Goal: Find specific page/section: Find specific page/section

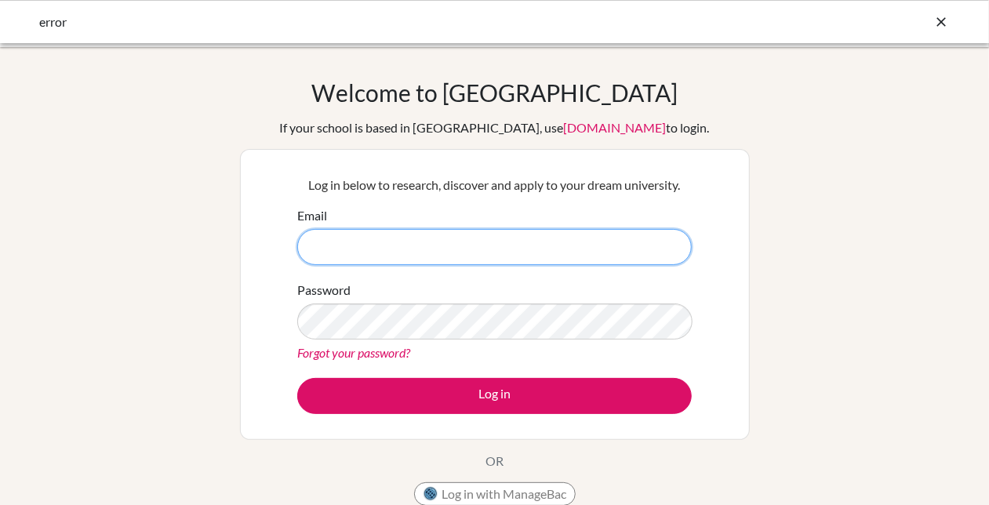
click at [407, 258] on input "Email" at bounding box center [494, 247] width 395 height 36
type input "namratasharma@sfhs.in"
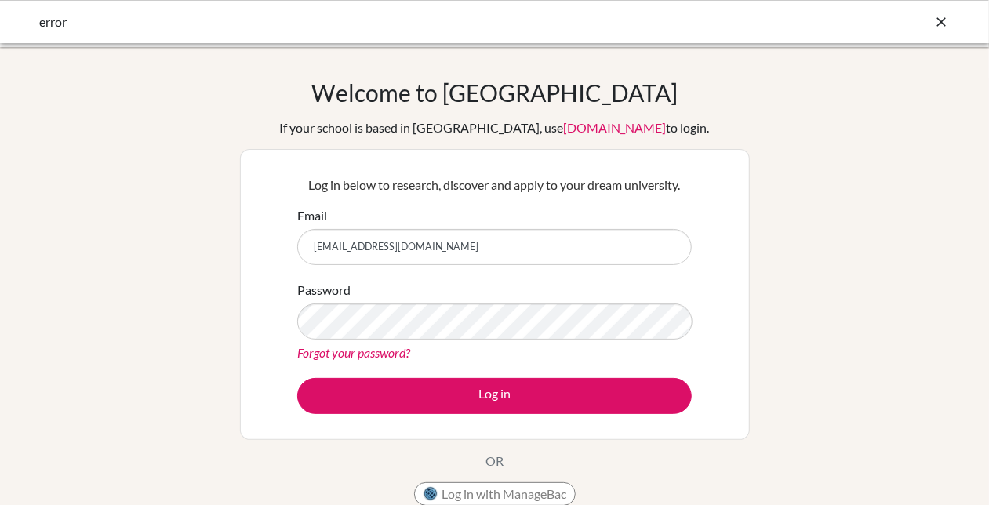
click at [297, 378] on button "Log in" at bounding box center [494, 396] width 395 height 36
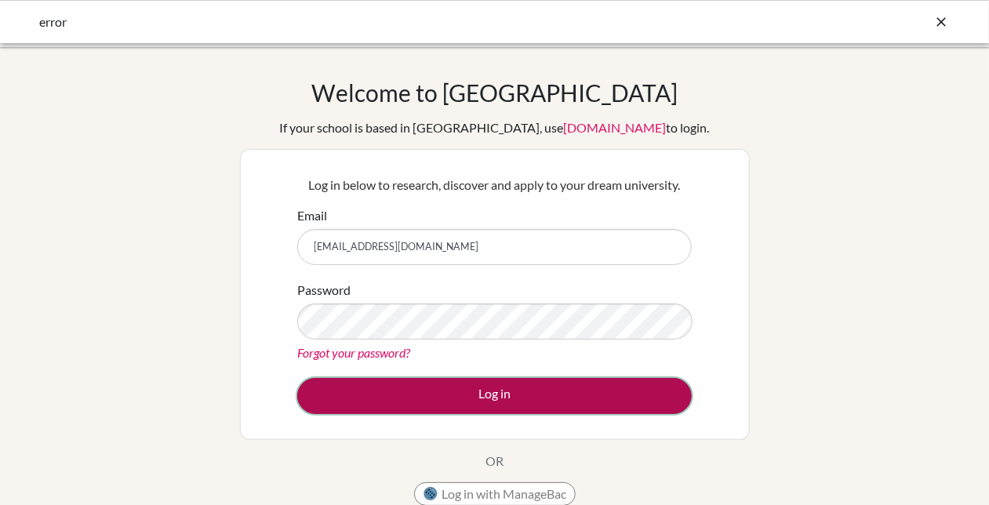
click at [488, 401] on button "Log in" at bounding box center [494, 396] width 395 height 36
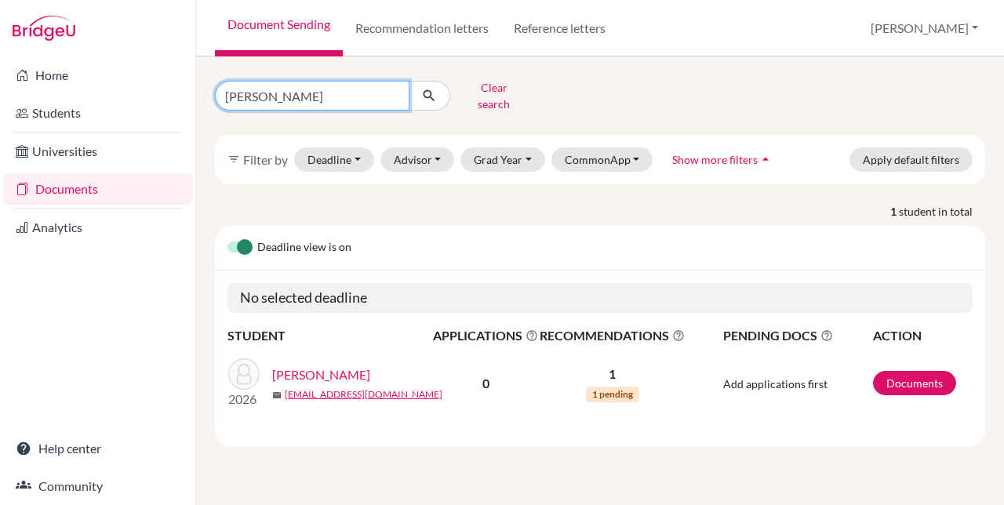
click at [389, 89] on input "[PERSON_NAME]" at bounding box center [312, 96] width 195 height 30
click at [674, 153] on span "Show more filters" at bounding box center [714, 159] width 85 height 13
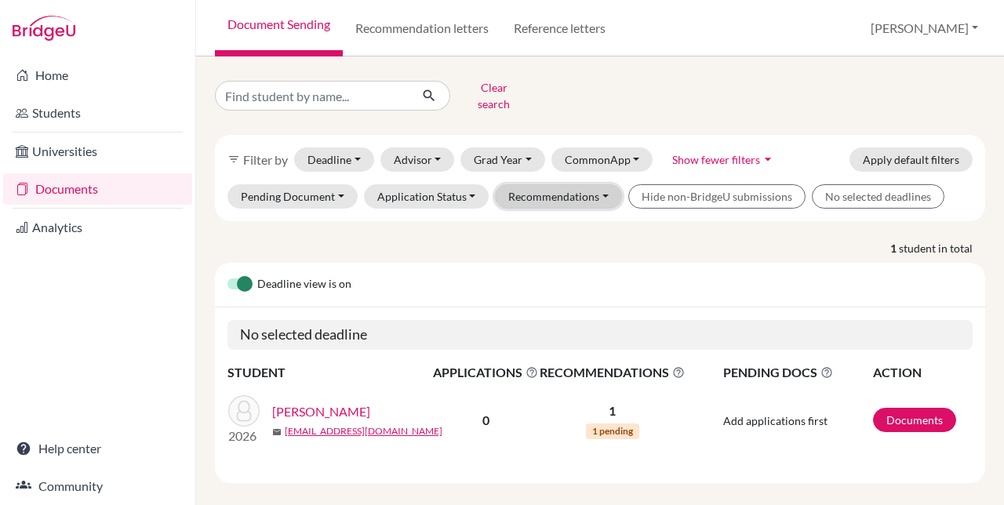
click at [590, 187] on button "Recommendations" at bounding box center [558, 196] width 127 height 24
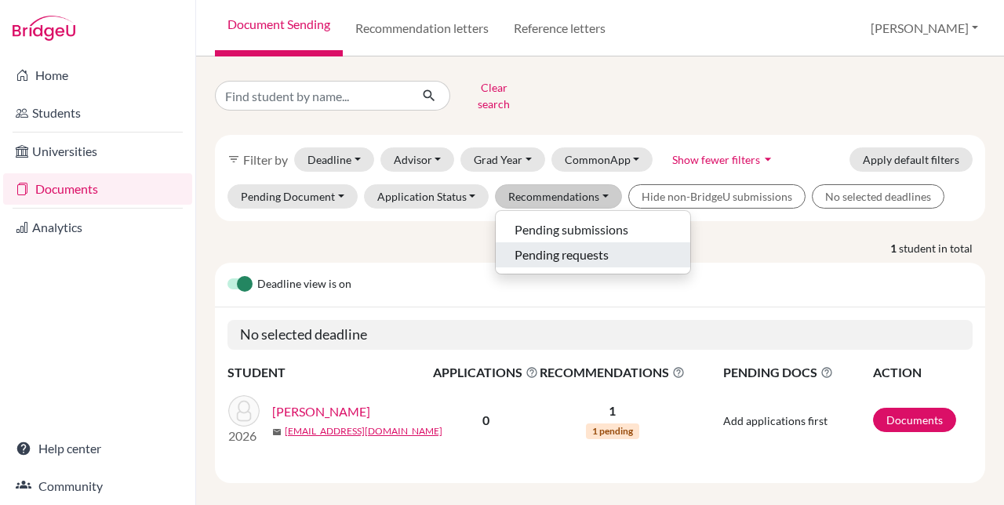
click at [560, 247] on span "Pending requests" at bounding box center [562, 254] width 94 height 19
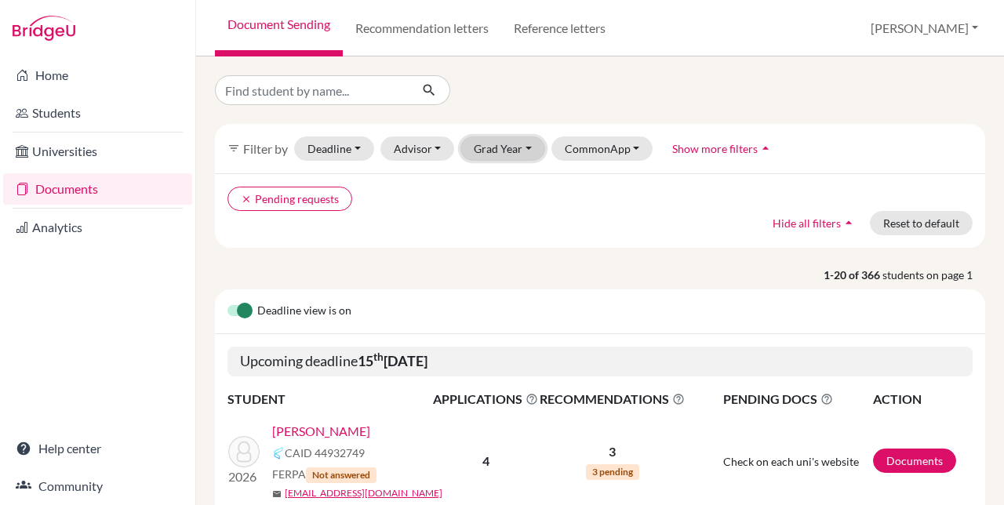
click at [505, 158] on button "Grad Year" at bounding box center [502, 148] width 85 height 24
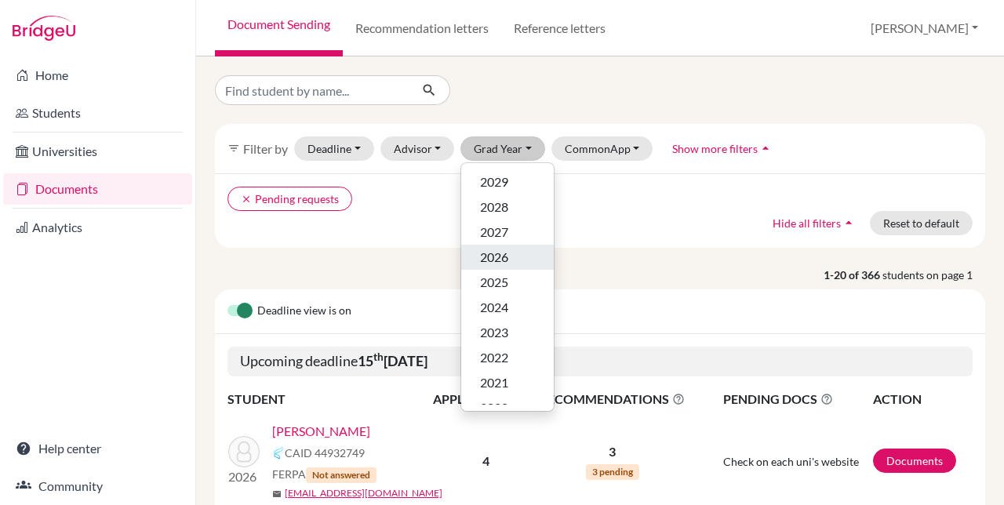
click at [500, 258] on span "2026" at bounding box center [494, 257] width 28 height 19
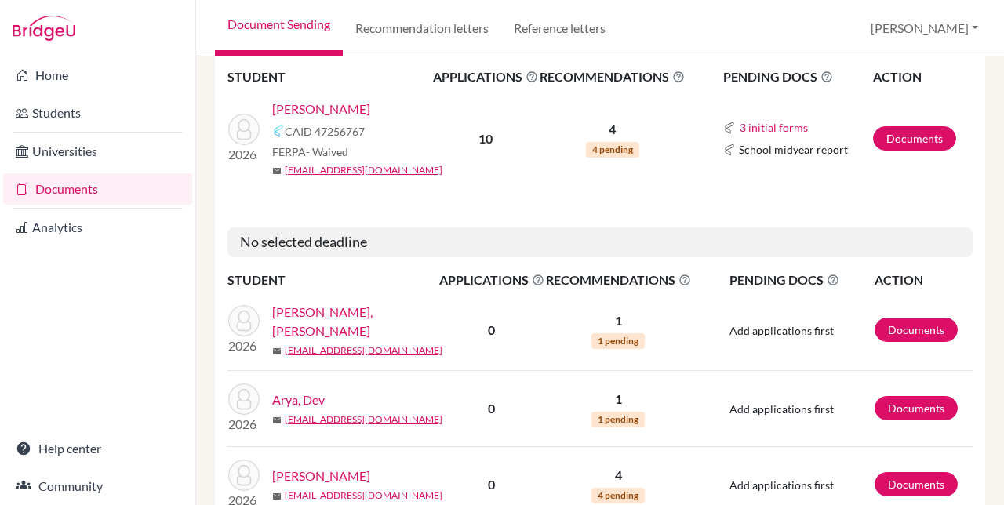
scroll to position [294, 0]
